Goal: Find specific page/section: Find specific page/section

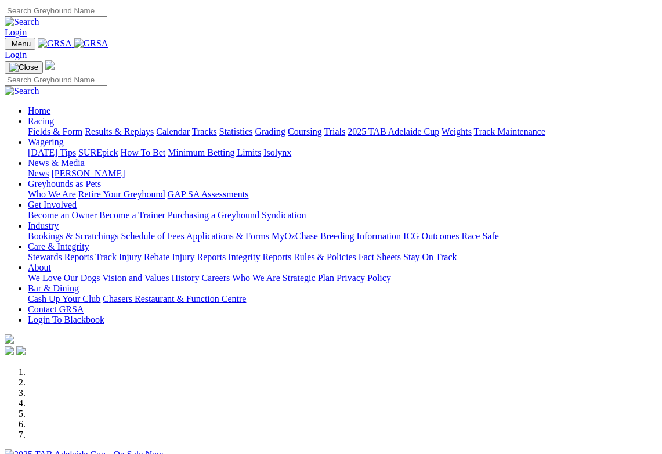
click at [54, 116] on link "Racing" at bounding box center [41, 121] width 26 height 10
click at [190, 127] on link "Calendar" at bounding box center [173, 132] width 34 height 10
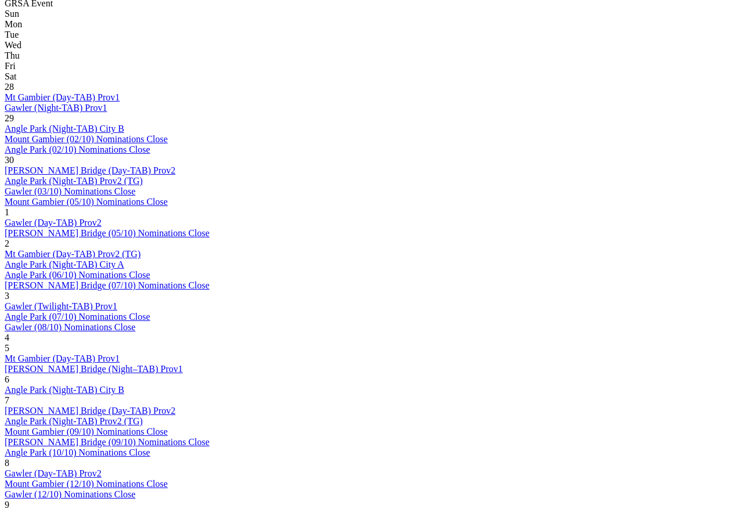
scroll to position [563, 0]
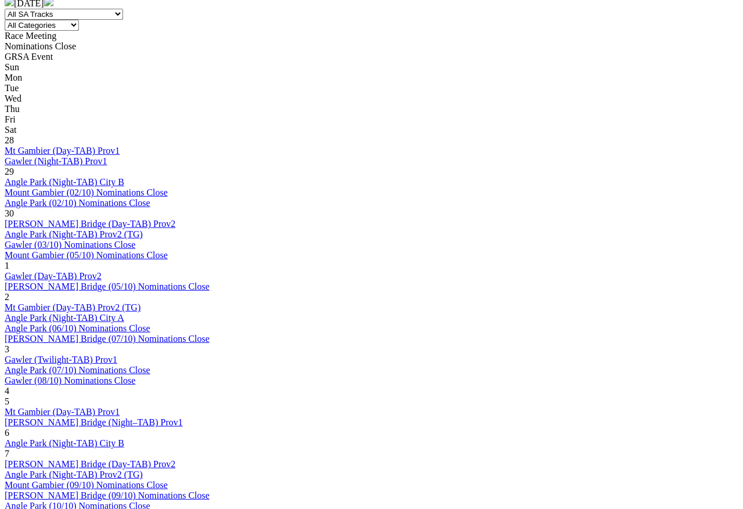
scroll to position [511, 0]
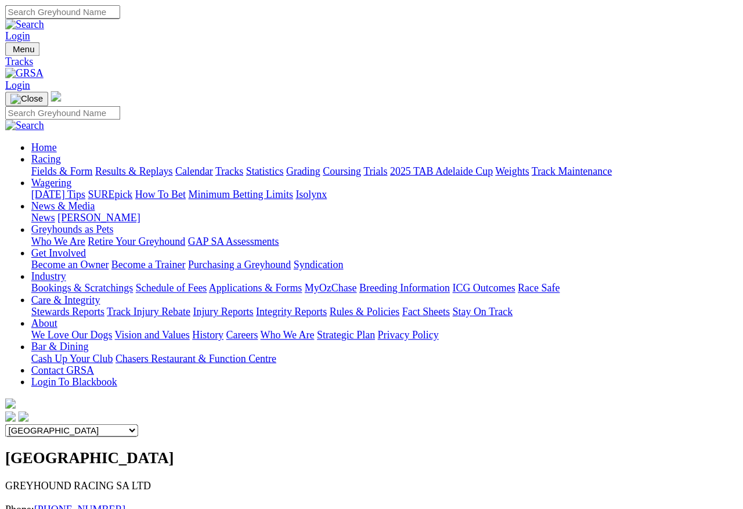
scroll to position [7, 0]
